Goal: Navigation & Orientation: Find specific page/section

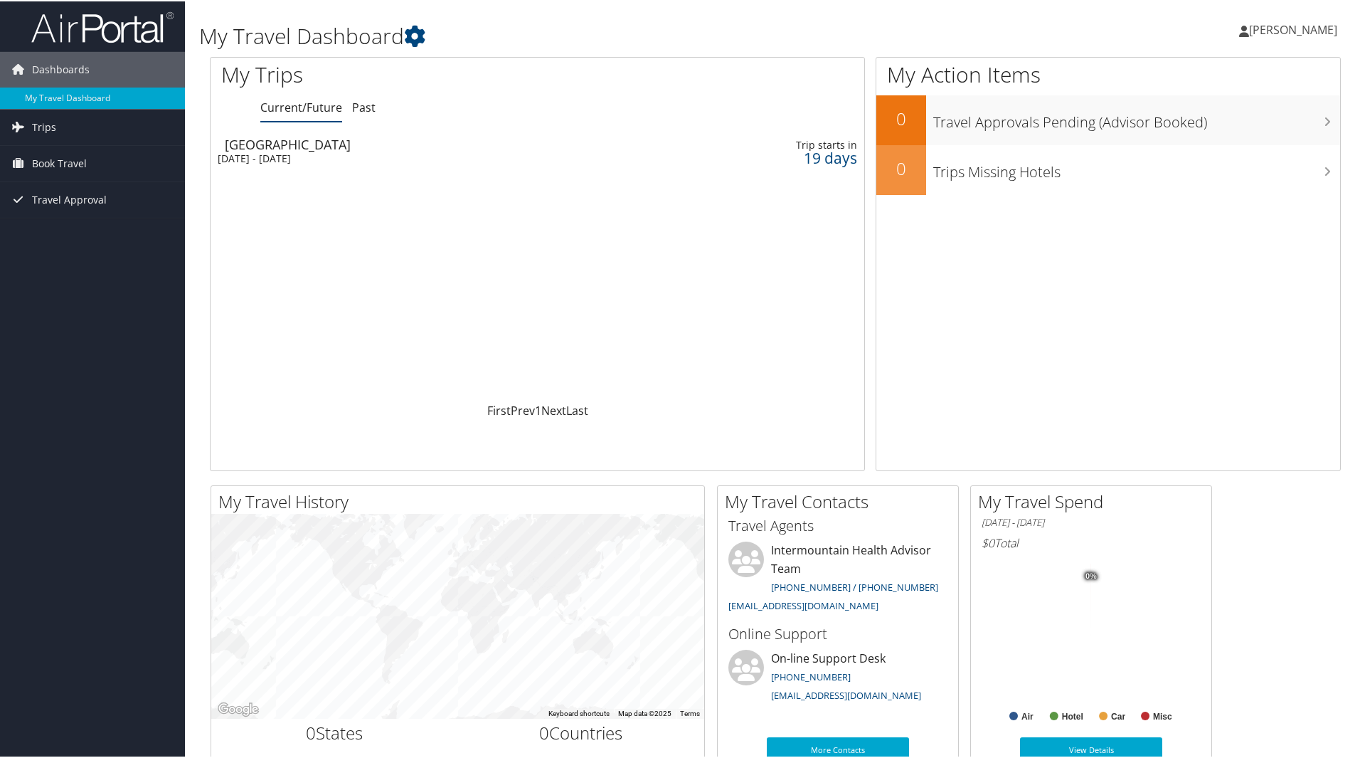
click at [258, 160] on div "Mon 22 Sep 2025 - Fri 26 Sep 2025" at bounding box center [422, 157] width 408 height 13
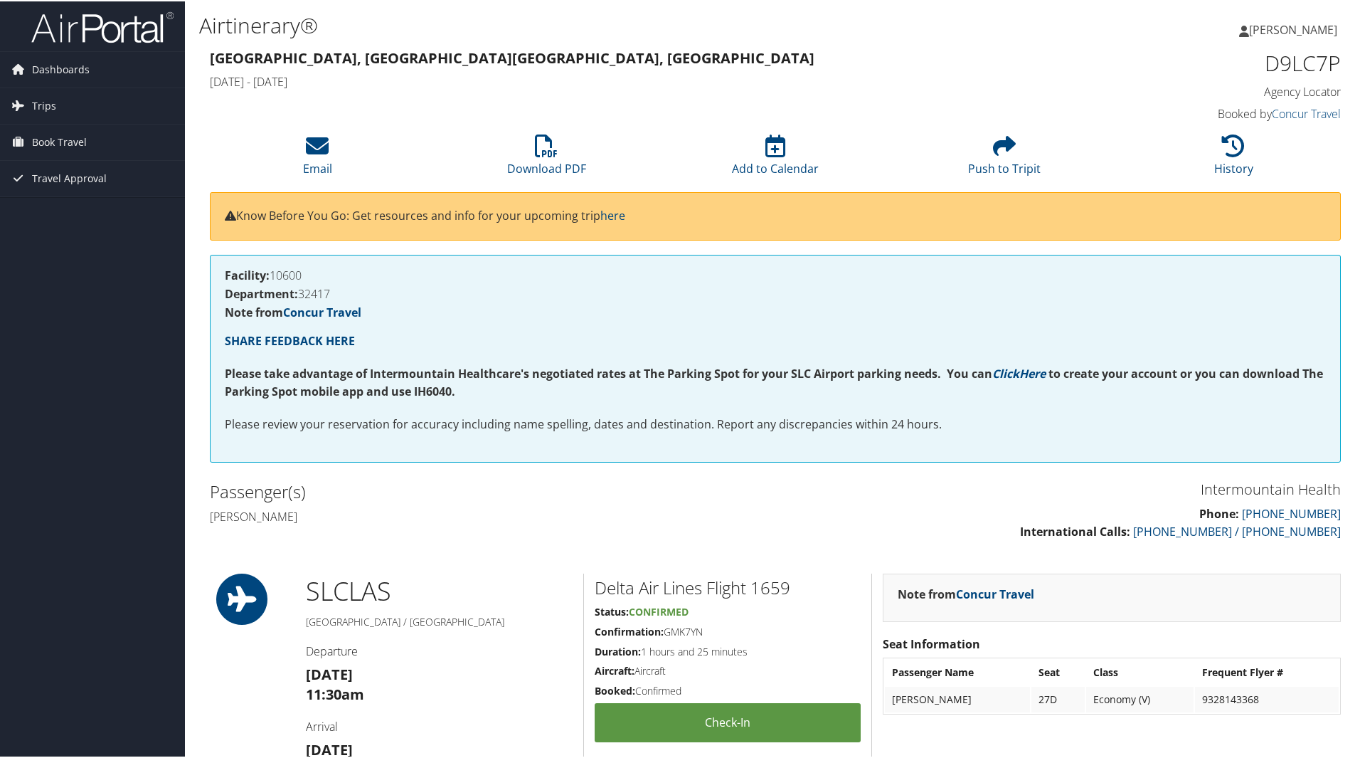
click at [1258, 31] on span "[PERSON_NAME]" at bounding box center [1293, 29] width 88 height 16
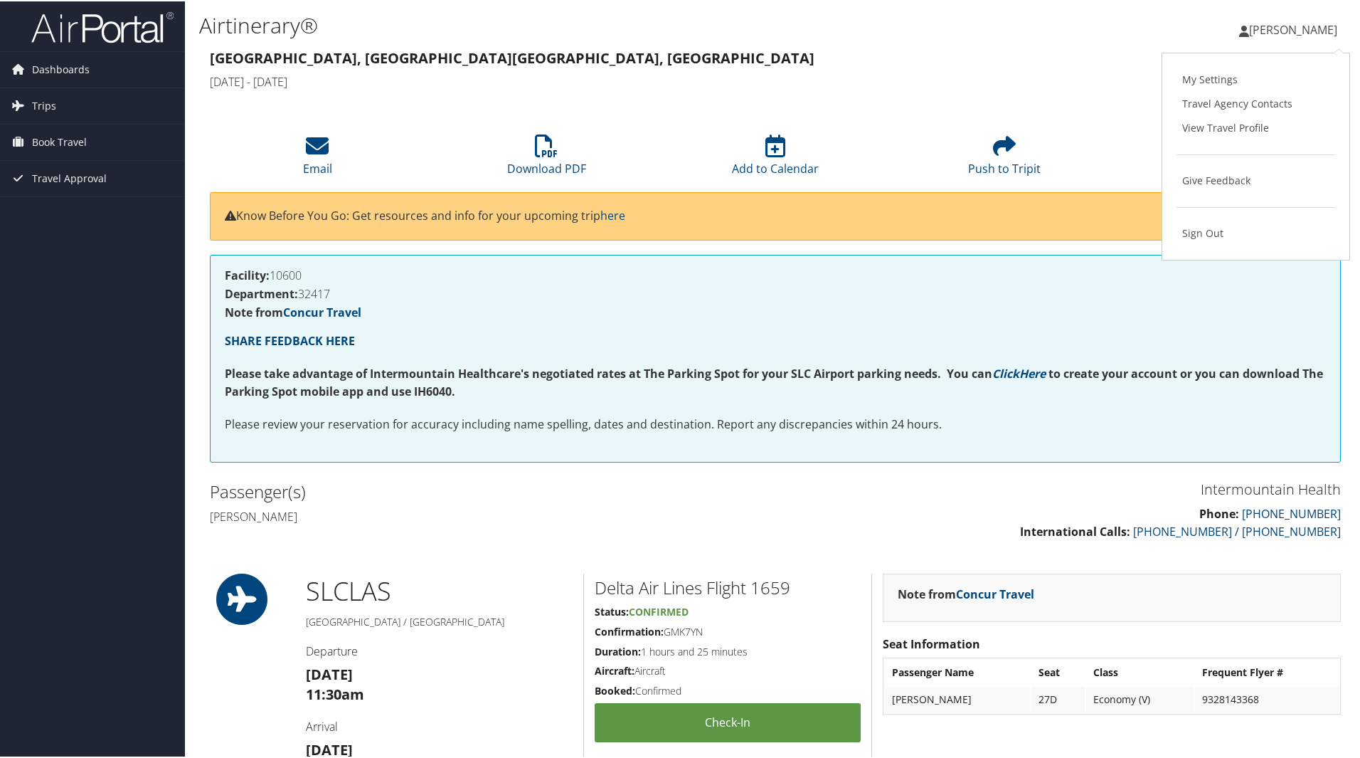
click at [1218, 77] on link "My Settings" at bounding box center [1256, 78] width 159 height 24
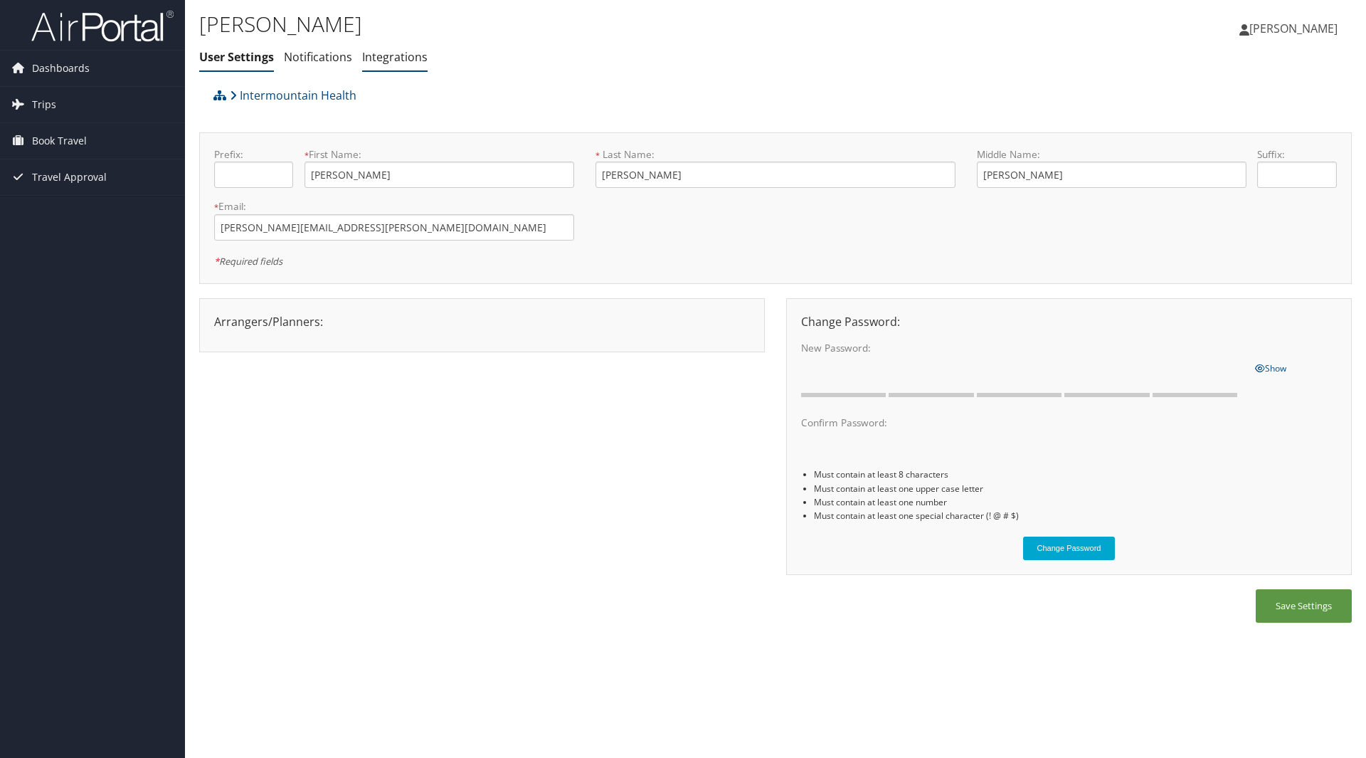
click at [393, 59] on link "Integrations" at bounding box center [394, 57] width 65 height 16
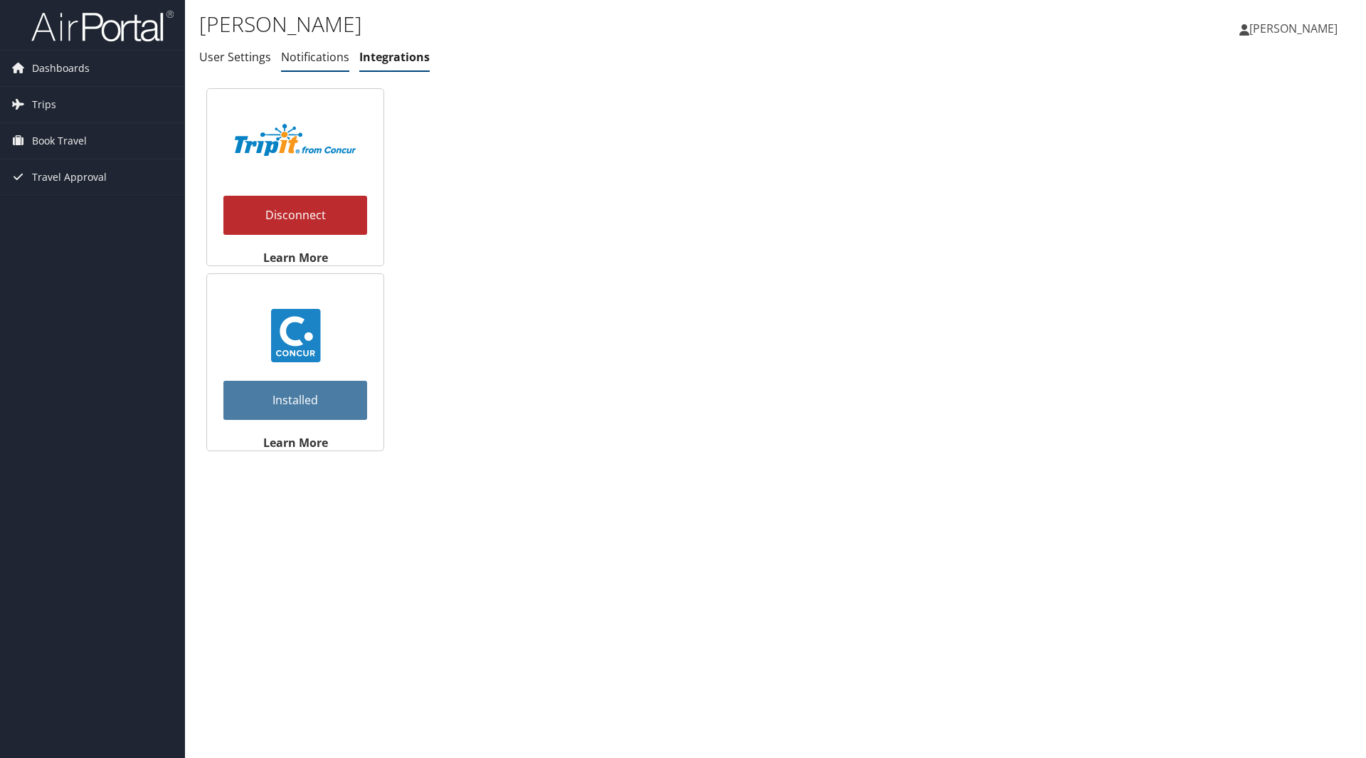
click at [314, 63] on link "Notifications" at bounding box center [315, 57] width 68 height 16
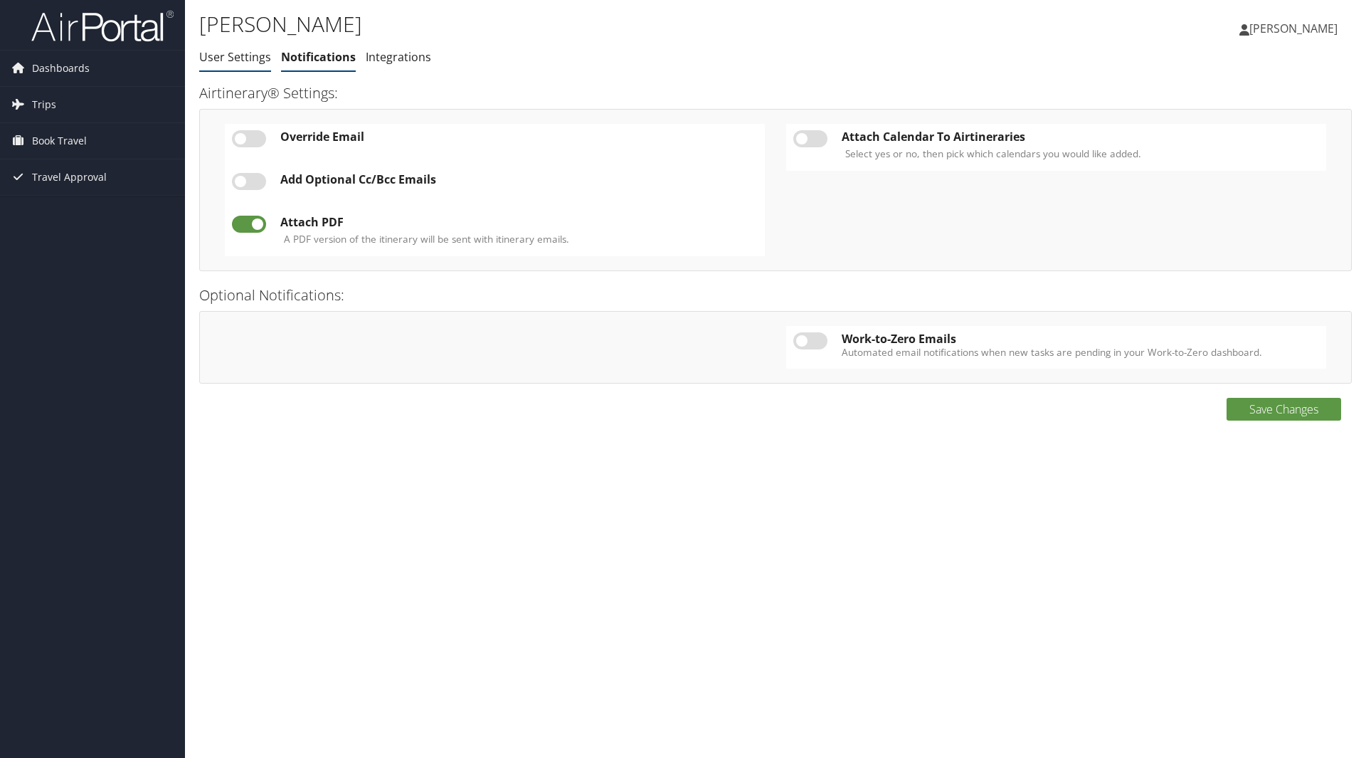
click at [221, 55] on link "User Settings" at bounding box center [235, 57] width 72 height 16
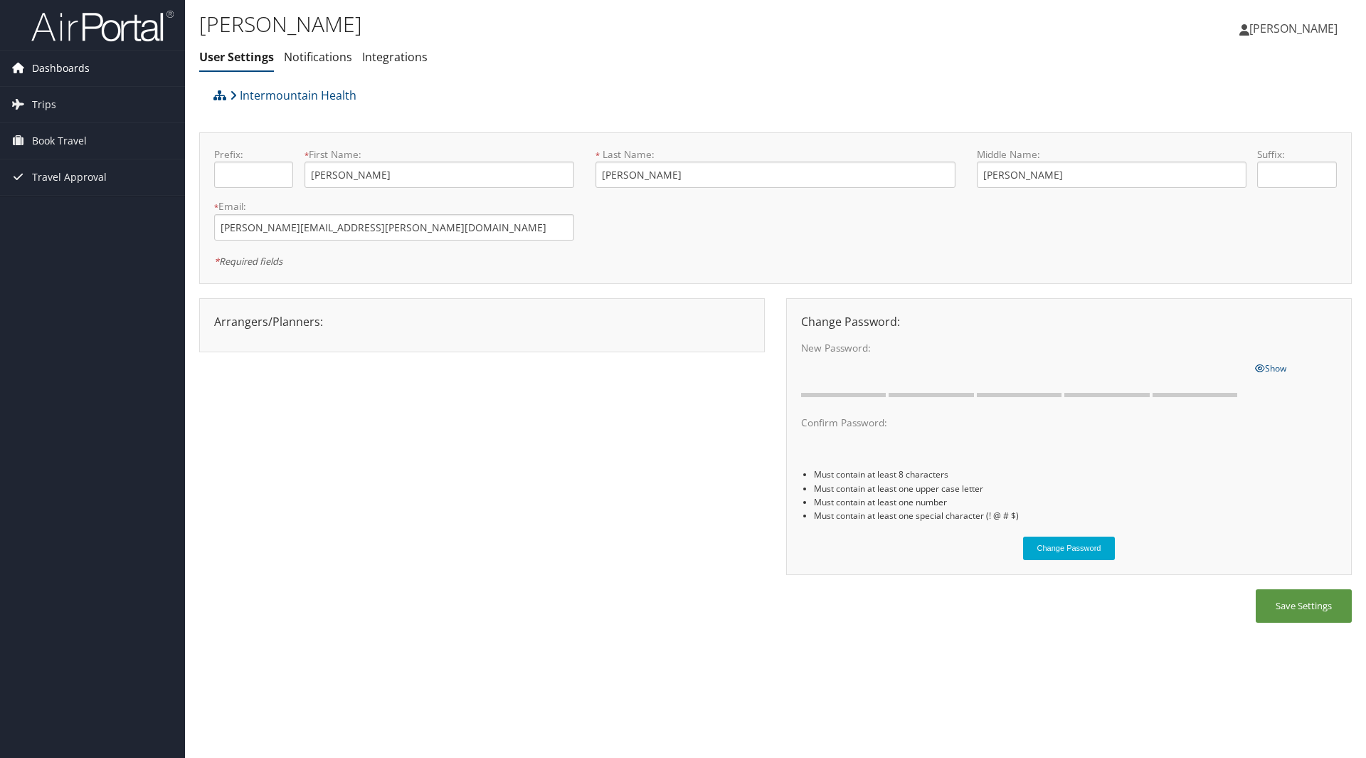
click at [57, 65] on span "Dashboards" at bounding box center [61, 69] width 58 height 36
click at [43, 88] on link "My Travel Dashboard" at bounding box center [92, 96] width 185 height 21
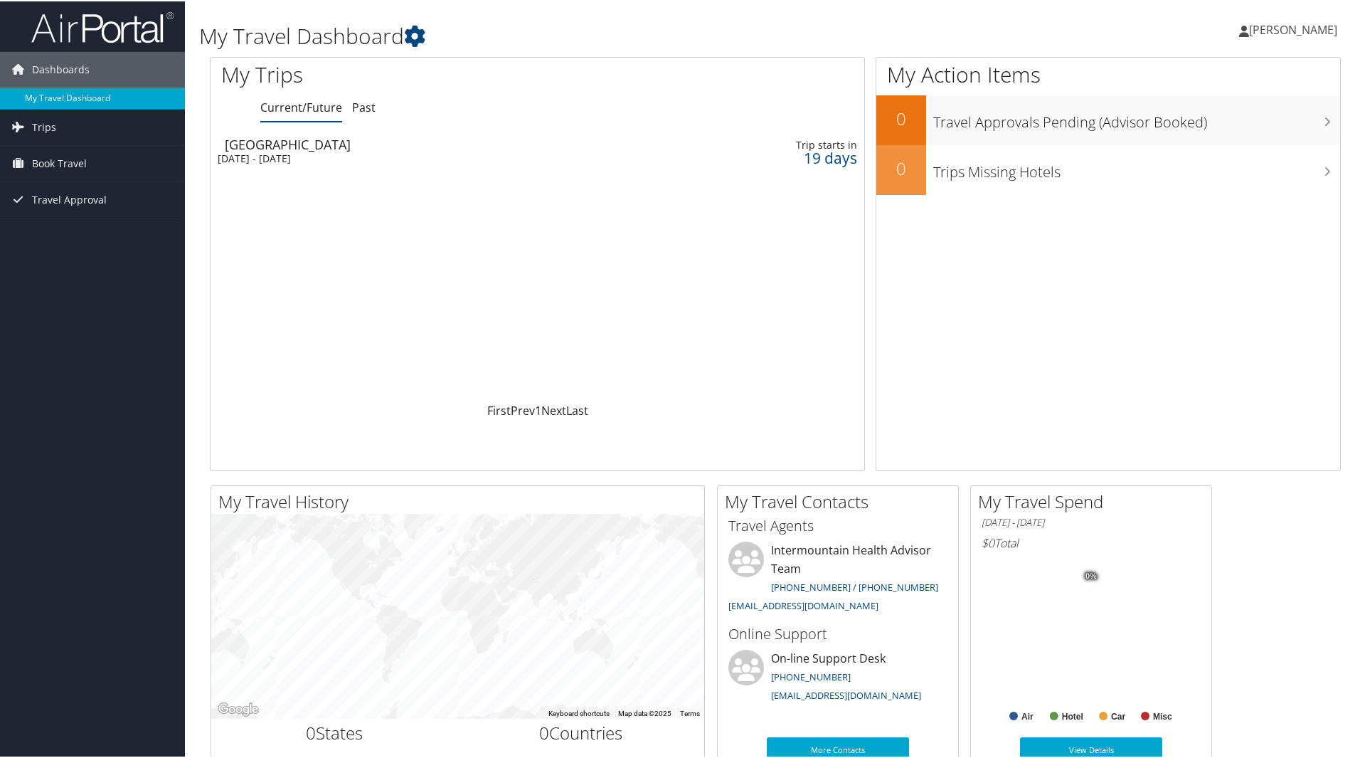
click at [1273, 31] on span "[PERSON_NAME]" at bounding box center [1293, 29] width 88 height 16
click at [1214, 132] on link "View Travel Profile" at bounding box center [1256, 127] width 159 height 24
click at [48, 121] on span "Trips" at bounding box center [44, 126] width 24 height 36
click at [55, 154] on link "Current/Future Trips" at bounding box center [92, 154] width 185 height 21
